Goal: Register for event/course

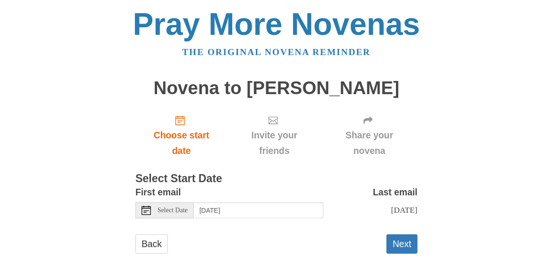
click at [183, 210] on span "Select Date" at bounding box center [172, 210] width 30 height 7
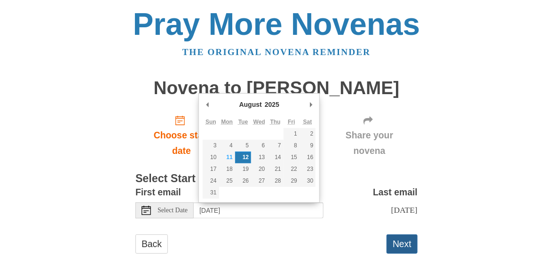
click at [404, 242] on button "Next" at bounding box center [401, 243] width 31 height 19
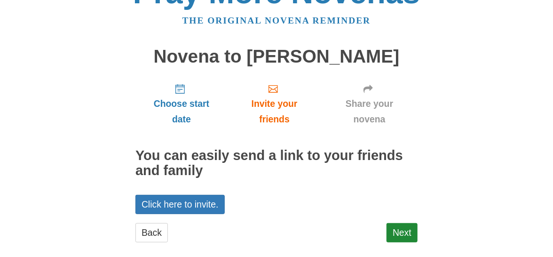
scroll to position [43, 0]
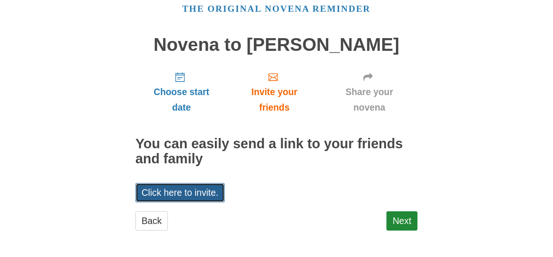
click at [200, 192] on link "Click here to invite." at bounding box center [179, 192] width 89 height 19
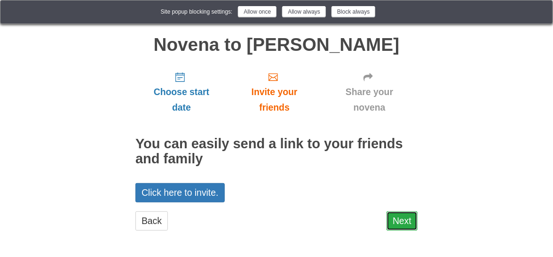
click at [410, 221] on link "Next" at bounding box center [401, 220] width 31 height 19
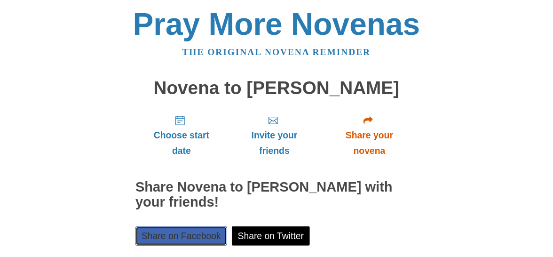
scroll to position [119, 0]
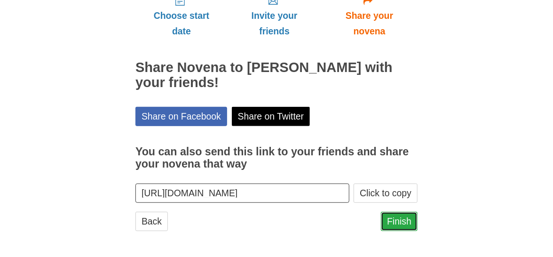
click at [393, 217] on link "Finish" at bounding box center [399, 221] width 37 height 19
